Goal: Information Seeking & Learning: Learn about a topic

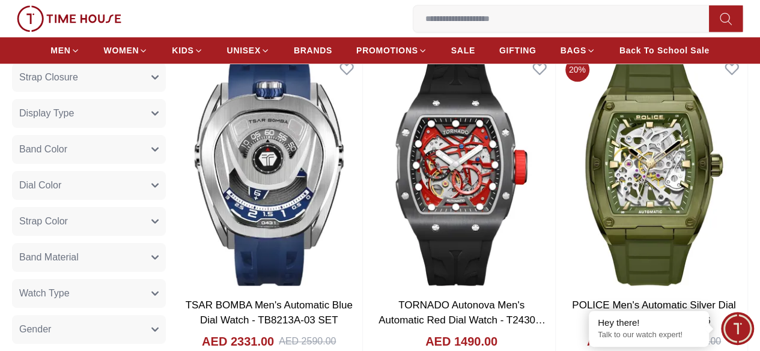
scroll to position [661, 0]
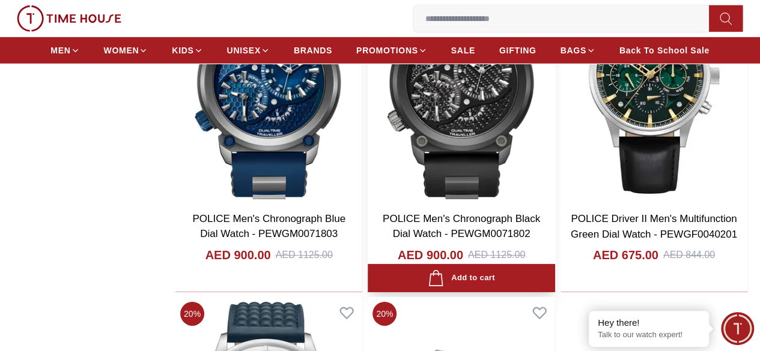
scroll to position [1862, 0]
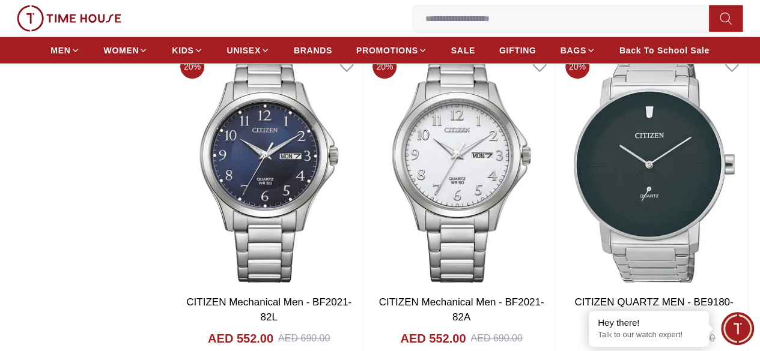
scroll to position [6150, 0]
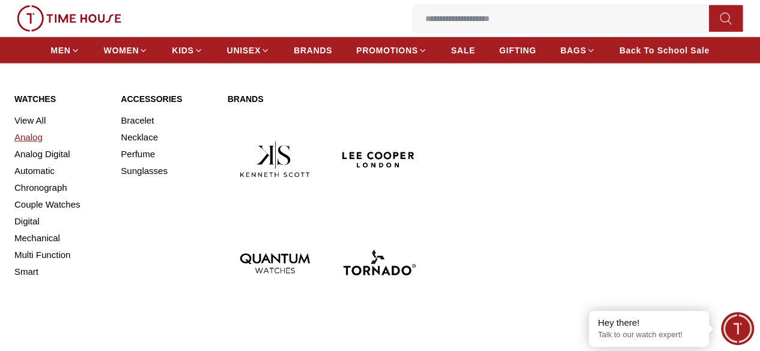
click at [37, 146] on link "Analog" at bounding box center [60, 137] width 92 height 17
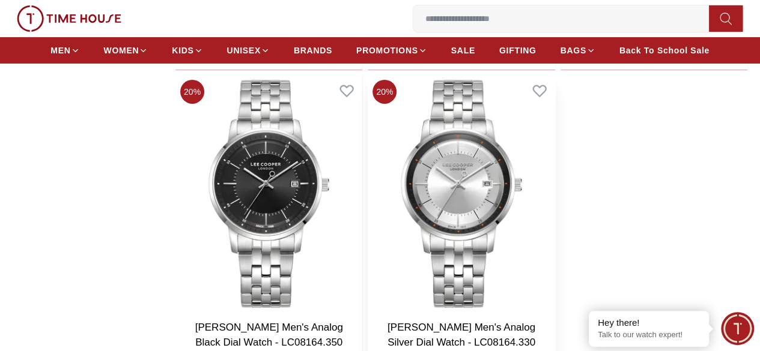
scroll to position [1982, 0]
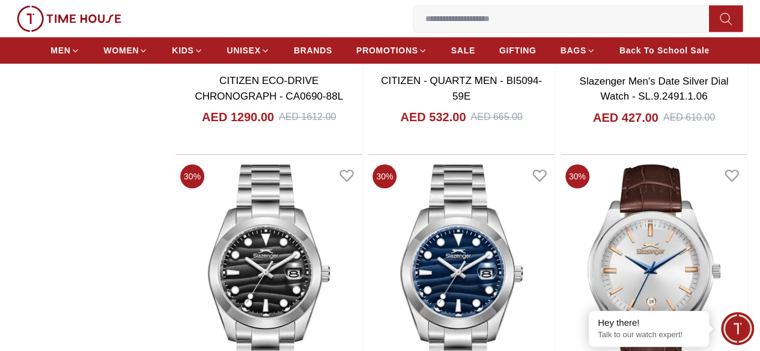
scroll to position [5046, 0]
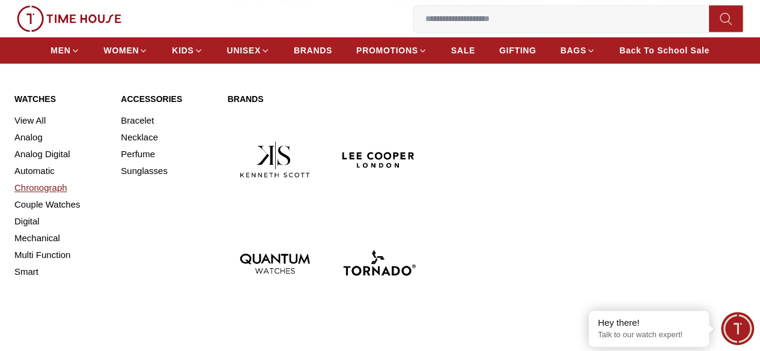
click at [41, 196] on link "Chronograph" at bounding box center [60, 188] width 92 height 17
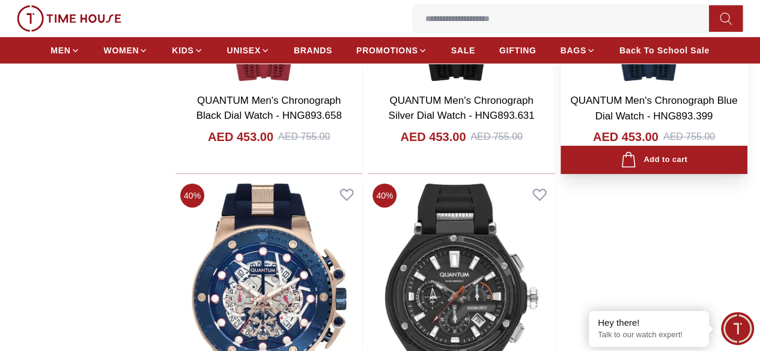
scroll to position [1982, 0]
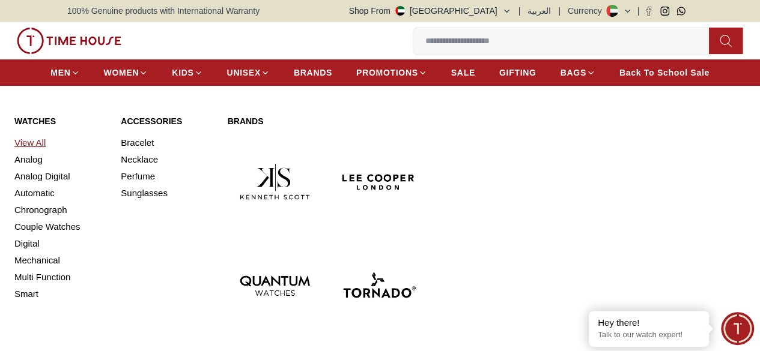
click at [22, 151] on link "View All" at bounding box center [60, 143] width 92 height 17
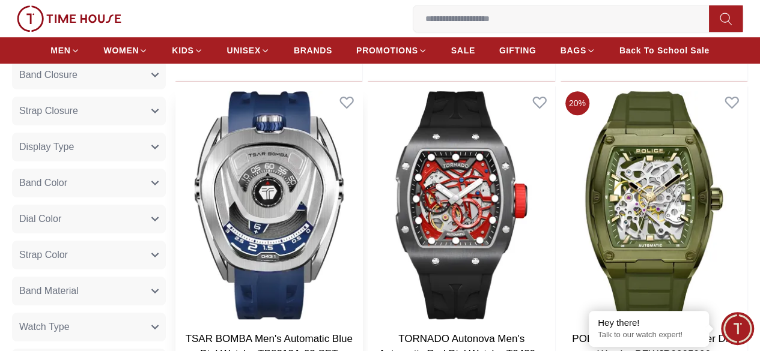
scroll to position [481, 0]
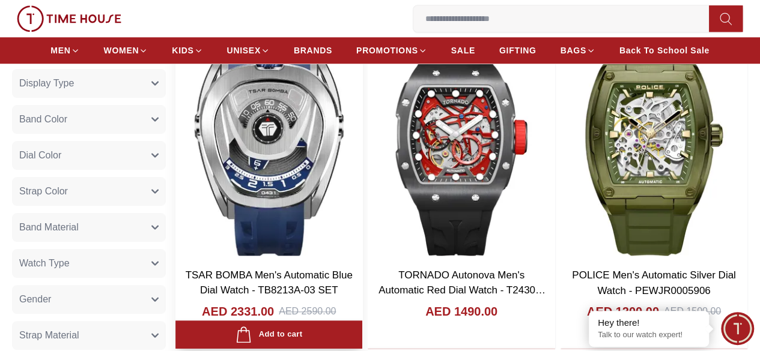
click at [327, 270] on link "TSAR BOMBA Men's Automatic Blue Dial Watch - TB8213A-03 SET" at bounding box center [269, 283] width 167 height 27
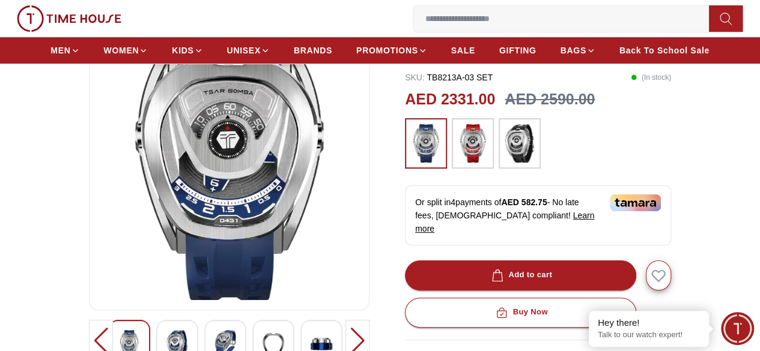
scroll to position [180, 0]
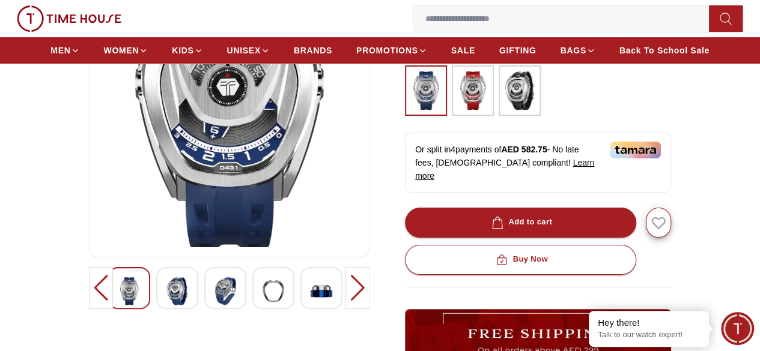
click at [166, 295] on img at bounding box center [177, 292] width 22 height 28
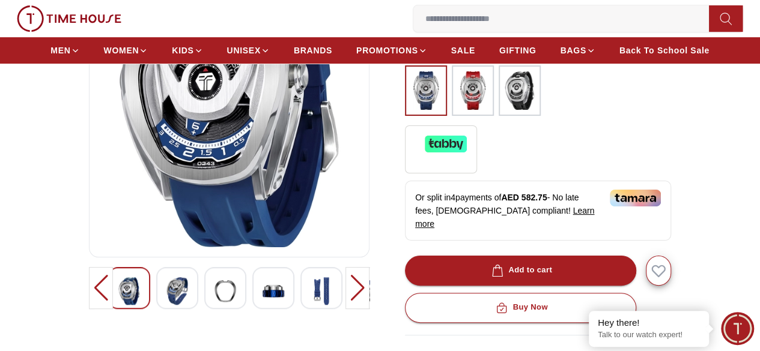
click at [369, 293] on div at bounding box center [357, 288] width 24 height 42
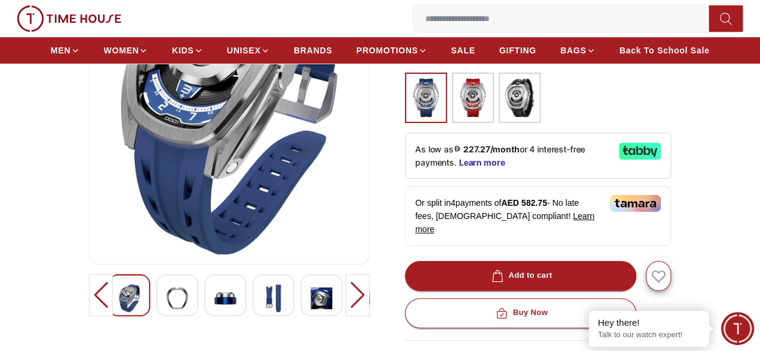
scroll to position [240, 0]
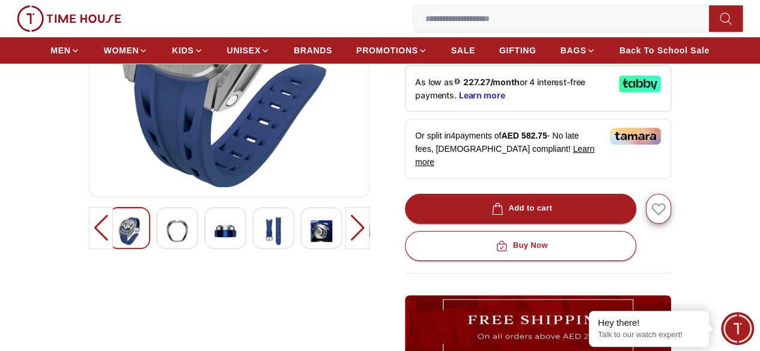
click at [362, 242] on div at bounding box center [357, 228] width 24 height 42
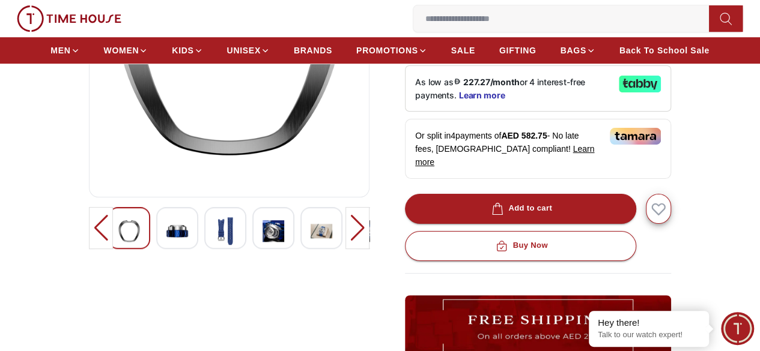
click at [365, 243] on div at bounding box center [357, 228] width 24 height 42
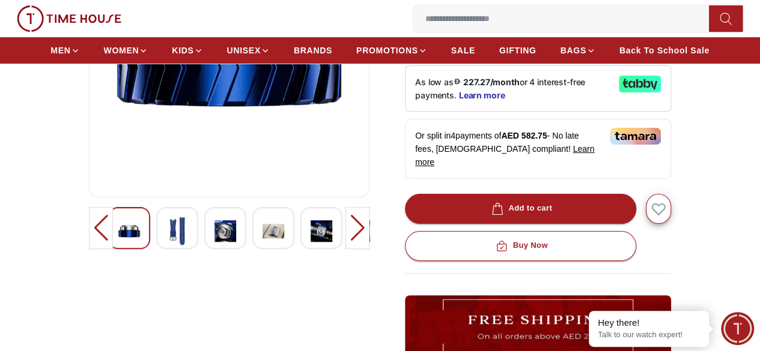
click at [366, 249] on div at bounding box center [357, 228] width 24 height 42
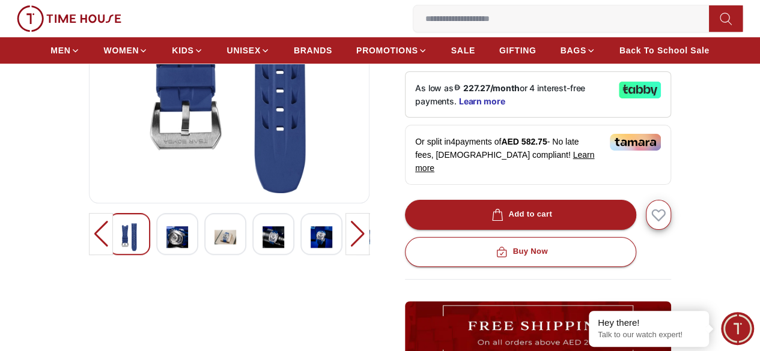
scroll to position [300, 0]
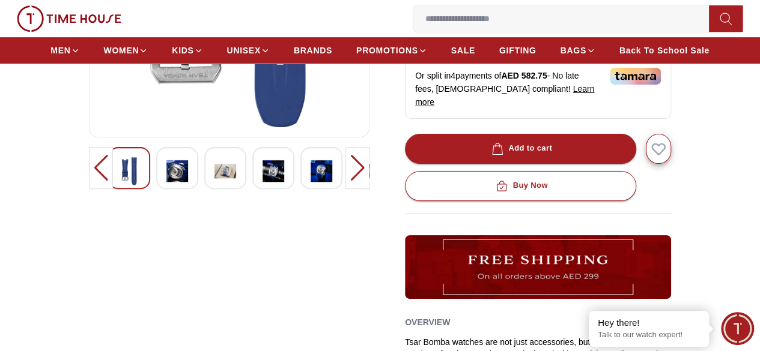
click at [363, 189] on div at bounding box center [357, 168] width 24 height 42
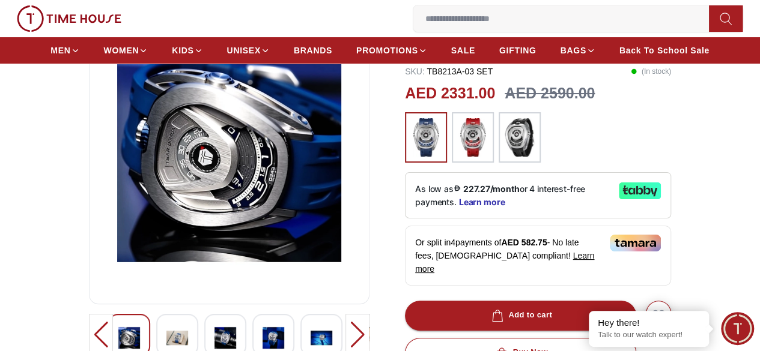
scroll to position [240, 0]
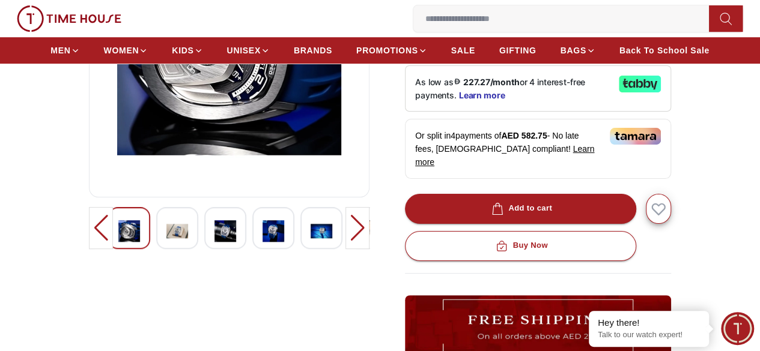
click at [369, 229] on div at bounding box center [357, 228] width 24 height 42
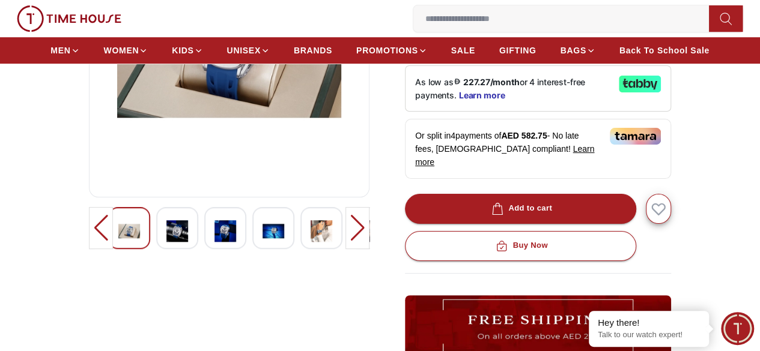
click at [366, 235] on div at bounding box center [357, 228] width 24 height 42
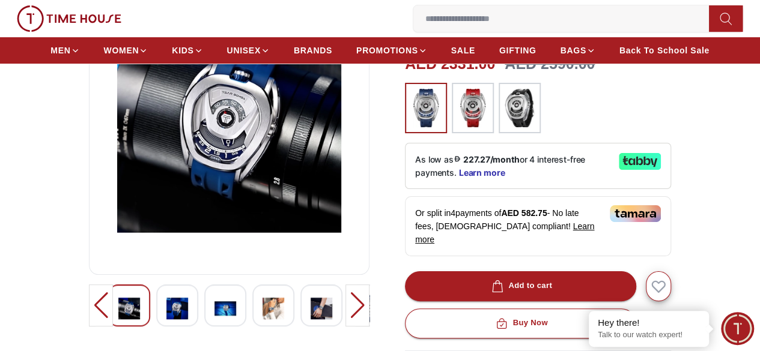
scroll to position [120, 0]
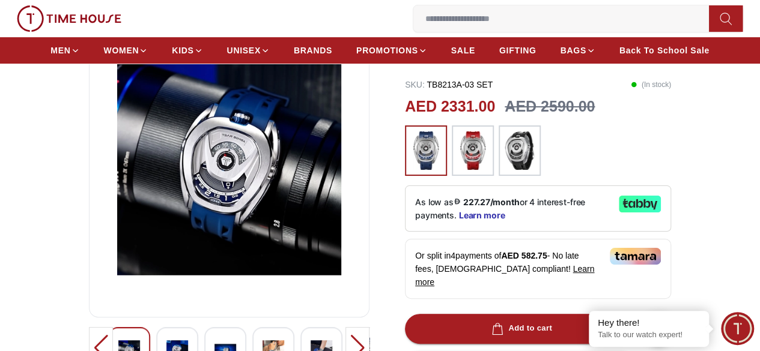
click at [157, 345] on div at bounding box center [177, 348] width 42 height 42
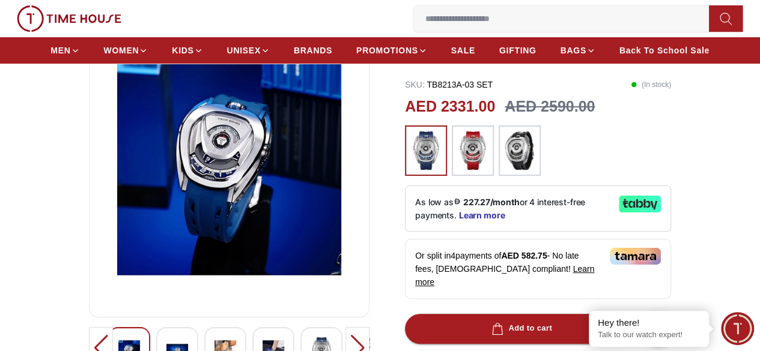
click at [204, 348] on div at bounding box center [225, 348] width 42 height 42
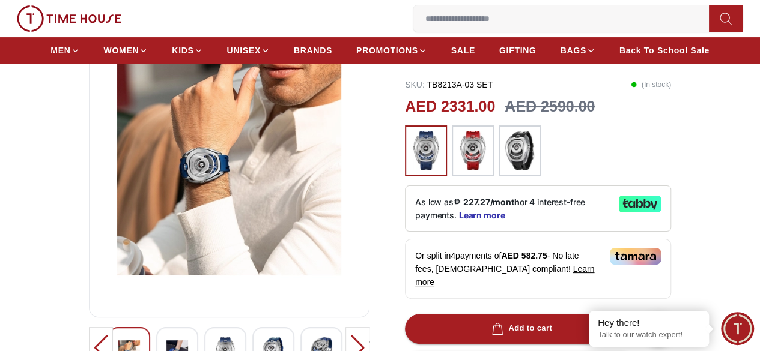
click at [254, 344] on div at bounding box center [273, 348] width 42 height 42
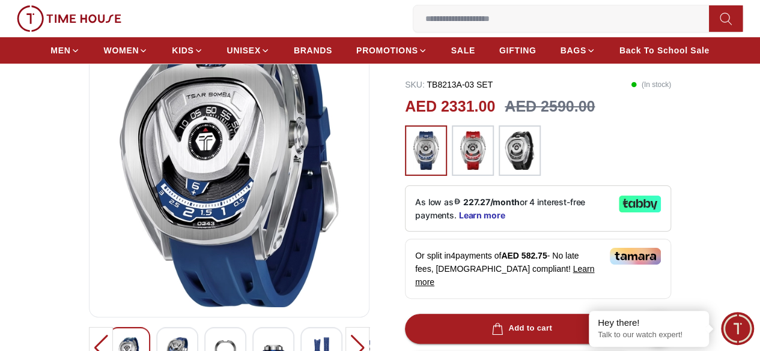
scroll to position [180, 0]
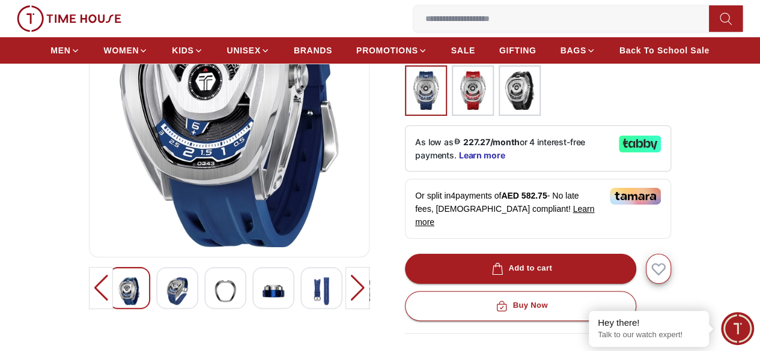
click at [166, 305] on img at bounding box center [177, 292] width 22 height 28
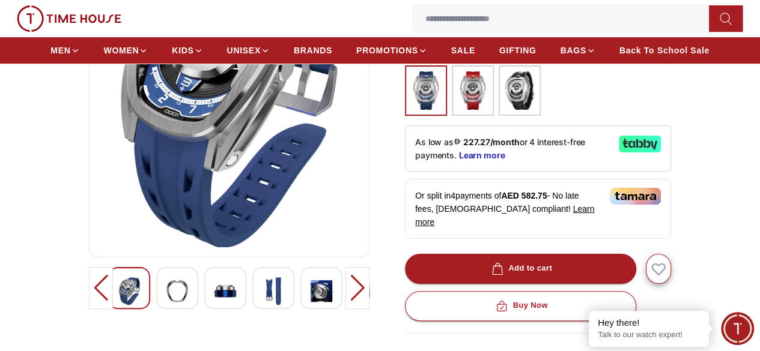
scroll to position [120, 0]
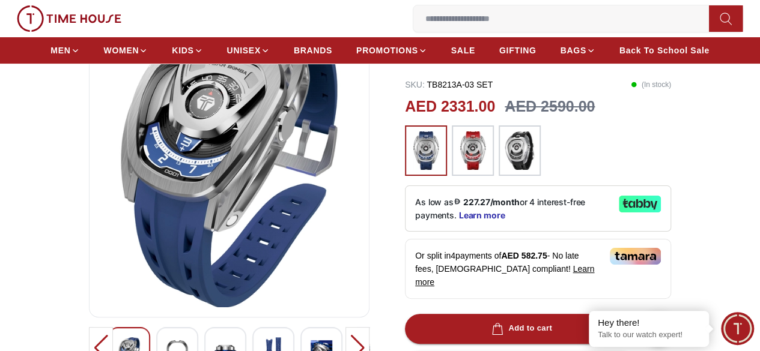
click at [168, 343] on div at bounding box center [177, 348] width 42 height 42
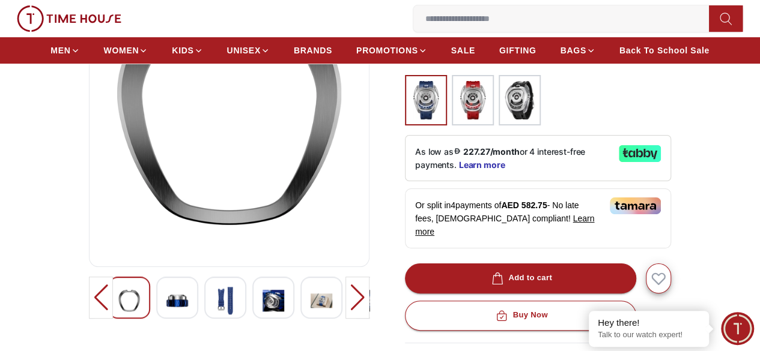
scroll to position [0, 0]
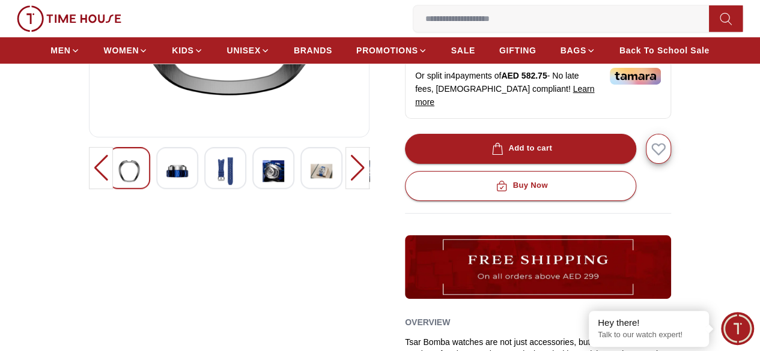
click at [263, 185] on img at bounding box center [274, 171] width 22 height 28
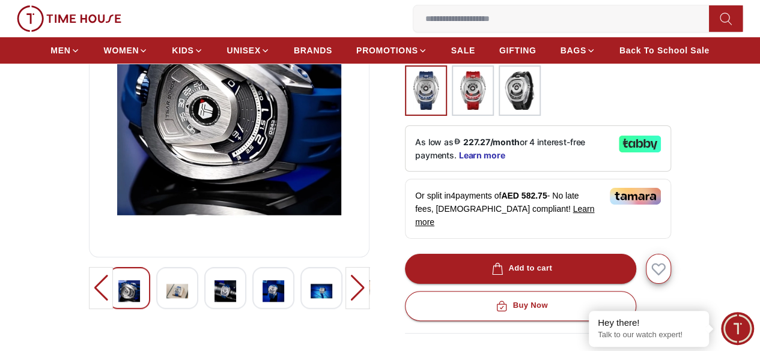
click at [166, 305] on img at bounding box center [177, 292] width 22 height 28
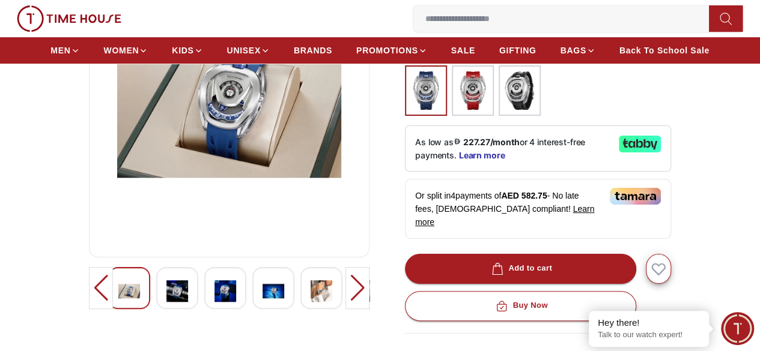
click at [166, 300] on div at bounding box center [177, 288] width 42 height 42
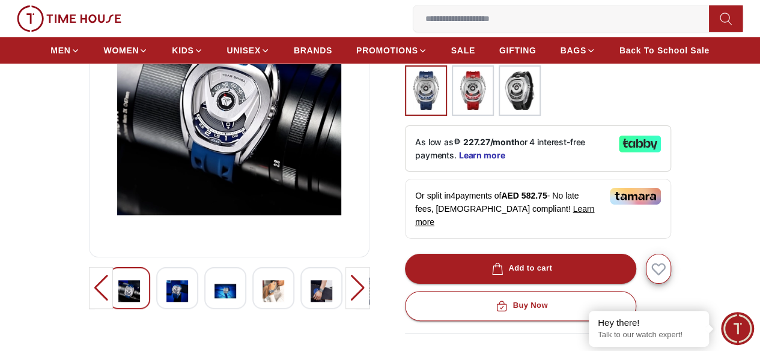
click at [166, 300] on img at bounding box center [177, 292] width 22 height 28
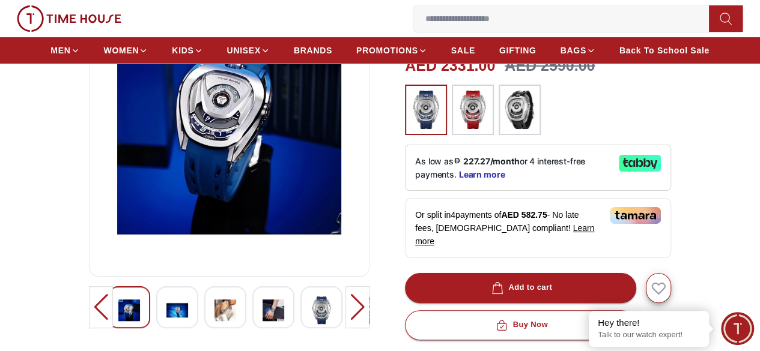
scroll to position [180, 0]
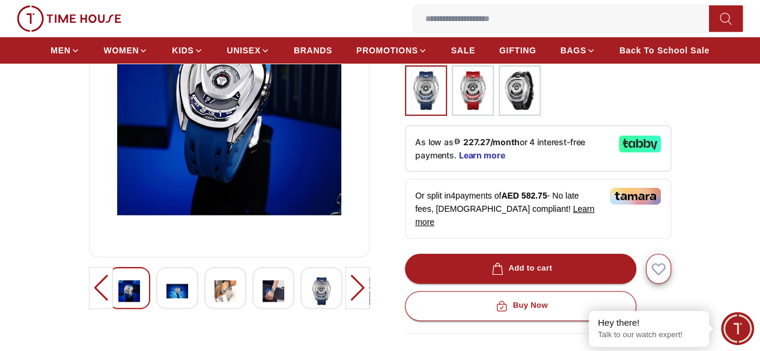
click at [166, 298] on img at bounding box center [177, 292] width 22 height 28
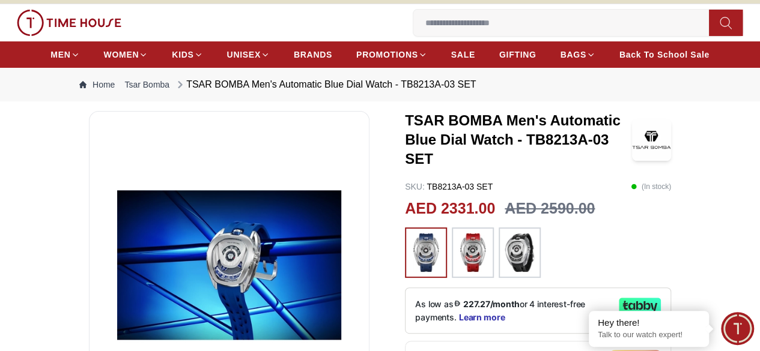
scroll to position [0, 0]
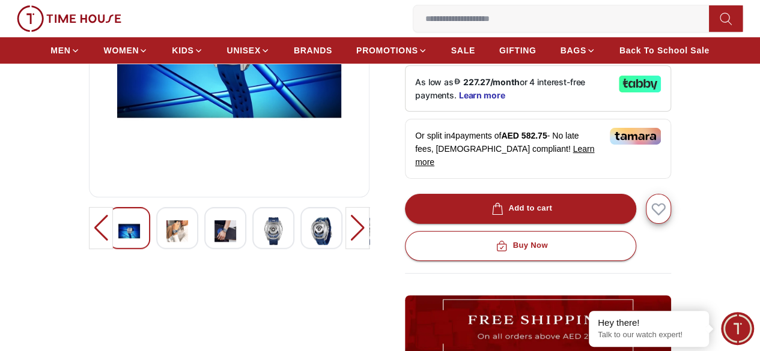
click at [166, 241] on img at bounding box center [177, 231] width 22 height 28
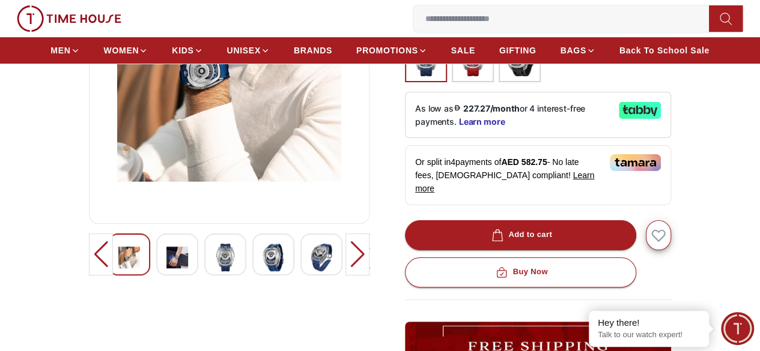
scroll to position [240, 0]
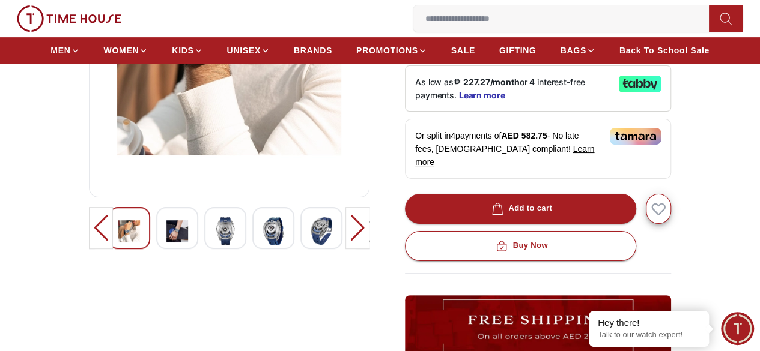
click at [166, 245] on img at bounding box center [177, 231] width 22 height 28
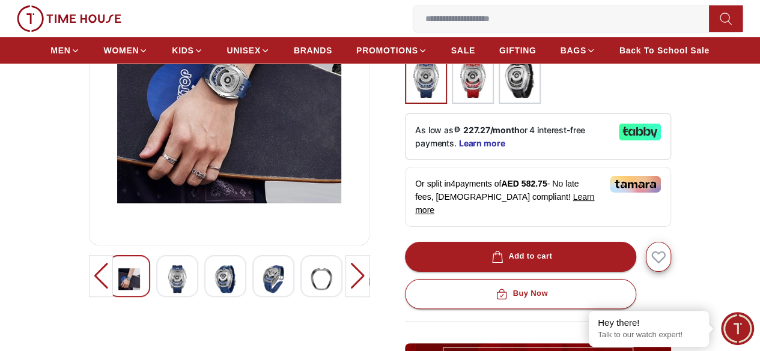
scroll to position [300, 0]
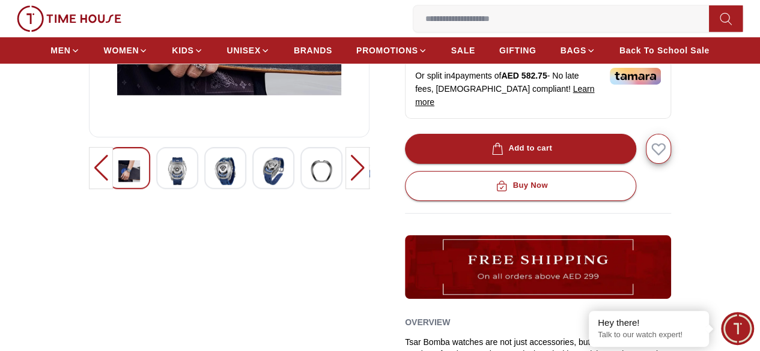
click at [263, 175] on div at bounding box center [273, 168] width 42 height 42
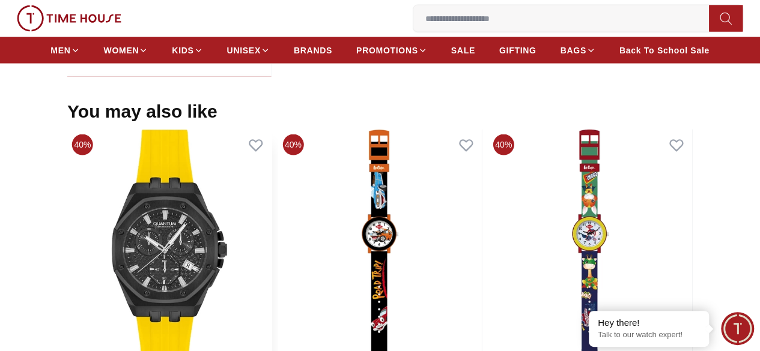
scroll to position [1021, 0]
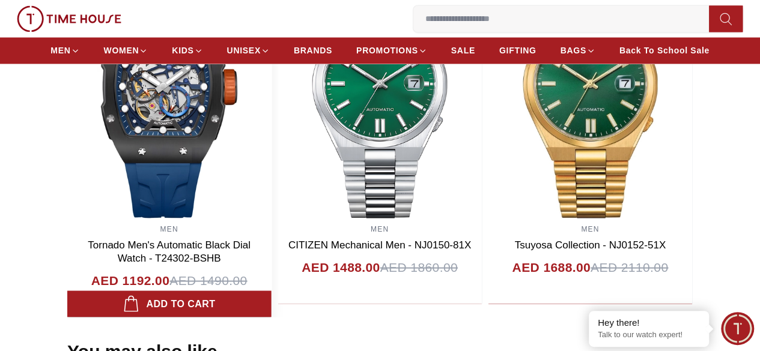
click at [178, 225] on link "MEN" at bounding box center [169, 229] width 18 height 8
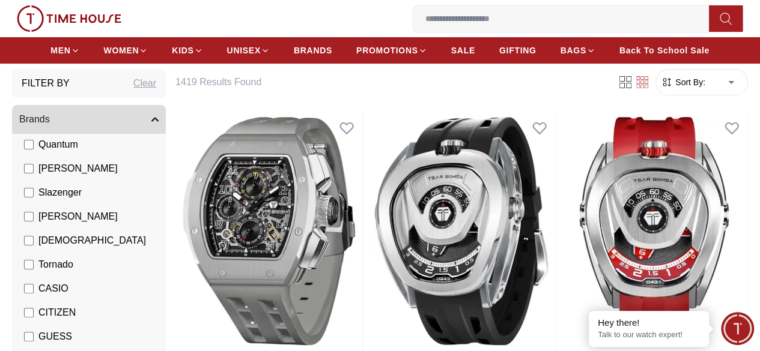
scroll to position [120, 0]
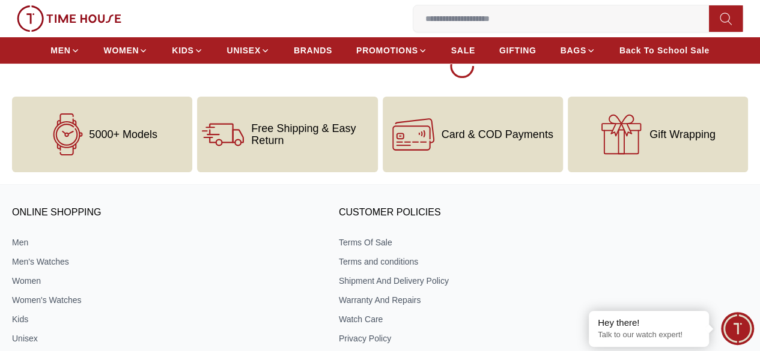
scroll to position [4547, 0]
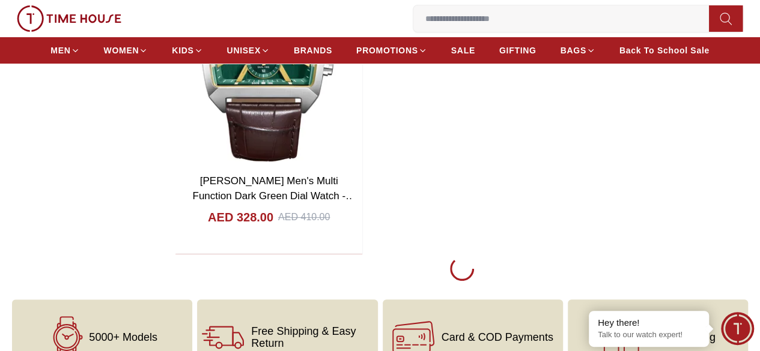
click at [62, 59] on div "MEN WOMEN KIDS UNISEX BRANDS PROMOTIONS SALE GIFTING BAGS Back To School Sale" at bounding box center [380, 50] width 760 height 26
